Goal: Check status

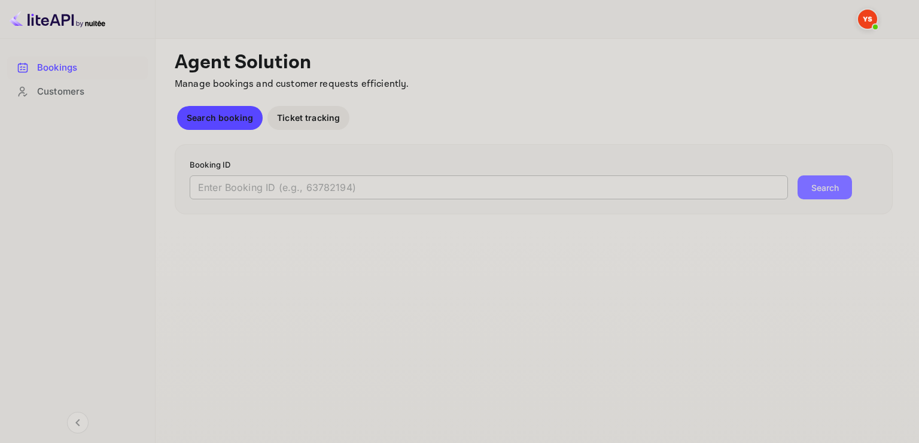
click at [304, 194] on input "text" at bounding box center [489, 187] width 599 height 24
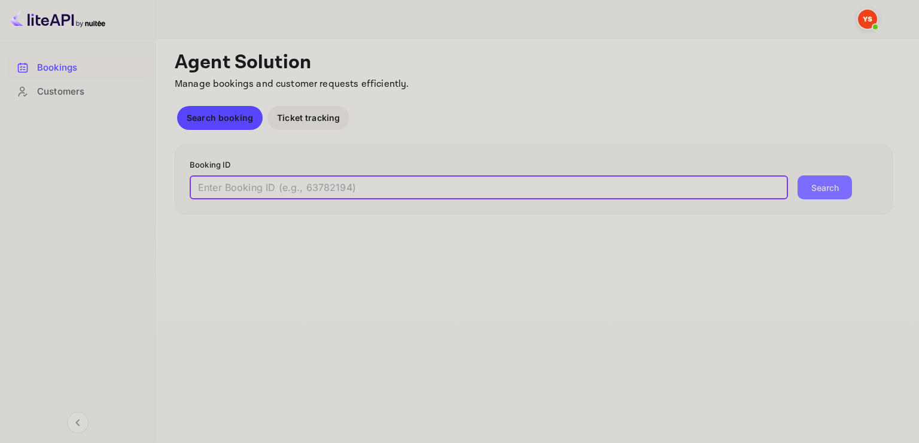
paste input "9318644"
type input "9318644"
click at [834, 187] on button "Search" at bounding box center [825, 187] width 54 height 24
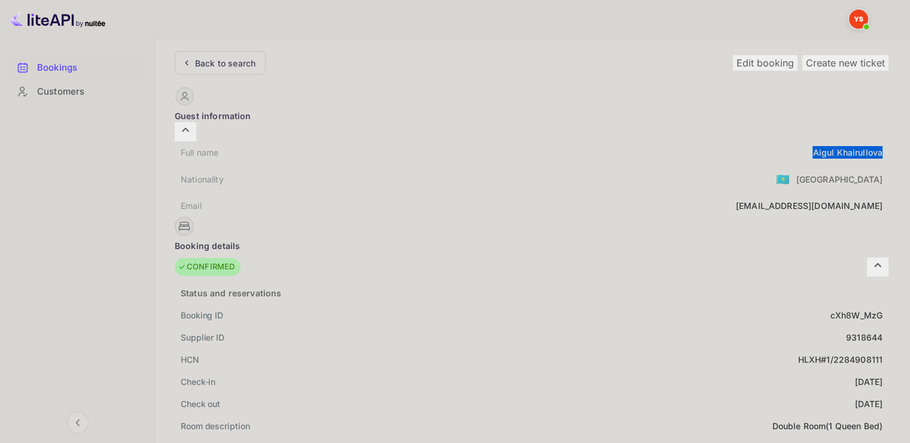
drag, startPoint x: 438, startPoint y: 139, endPoint x: 513, endPoint y: 139, distance: 75.4
click at [513, 141] on div "Full name [PERSON_NAME]" at bounding box center [532, 152] width 714 height 22
copy div "[PERSON_NAME]"
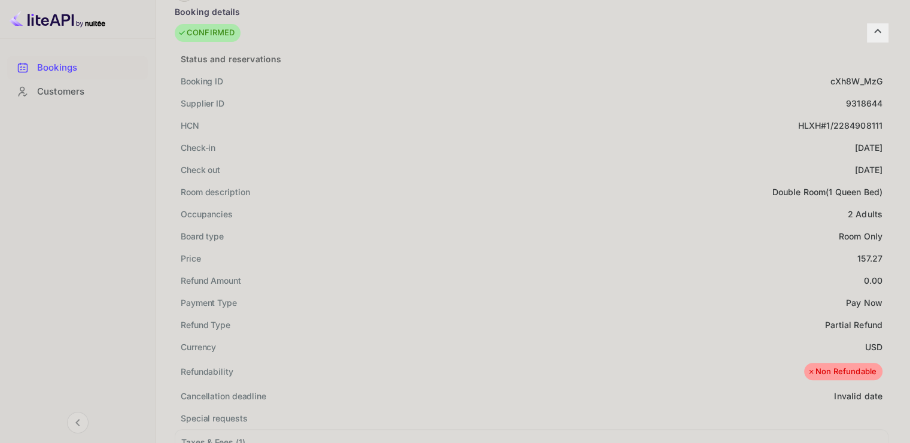
scroll to position [239, 0]
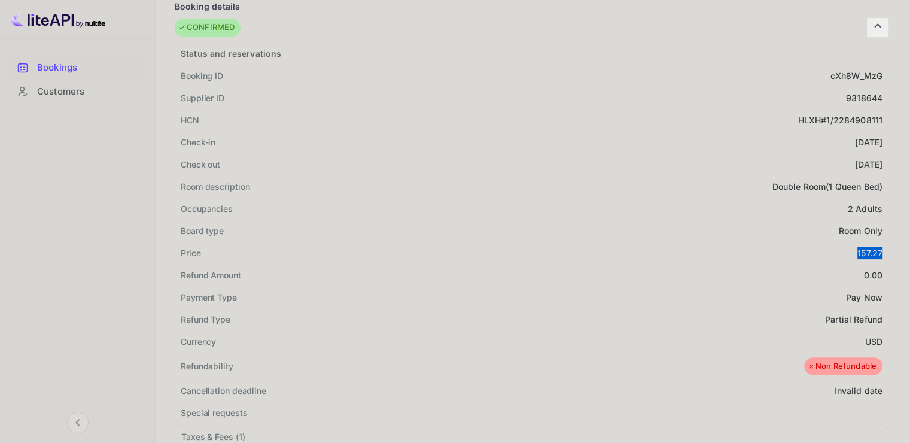
drag, startPoint x: 507, startPoint y: 232, endPoint x: 516, endPoint y: 232, distance: 9.0
click at [516, 242] on div "Price 157.27" at bounding box center [532, 253] width 714 height 22
copy div "157.27"
